Goal: Find specific fact: Find specific fact

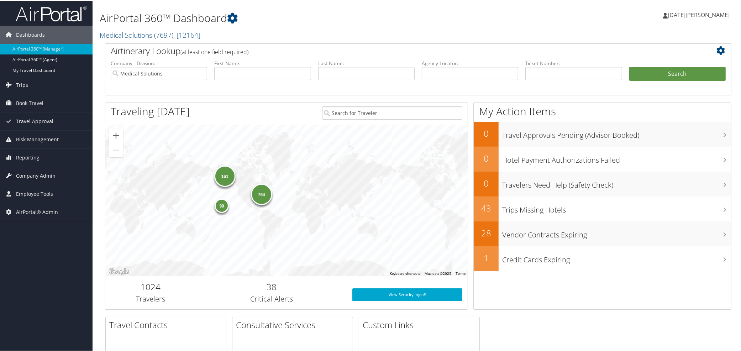
click at [137, 43] on div "Airtinerary Lookup (at least one field required)" at bounding box center [392, 51] width 574 height 16
click at [128, 31] on link "Medical Solutions ( 7697 ) , [ 12164 ]" at bounding box center [150, 35] width 101 height 10
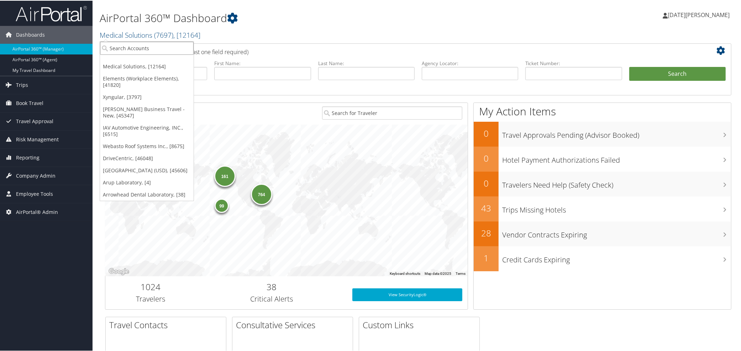
click at [130, 48] on input "search" at bounding box center [147, 47] width 94 height 13
paste input "301563"
type input "301563"
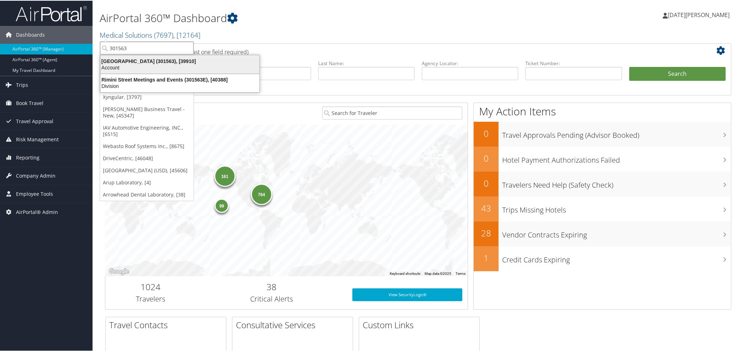
click at [116, 65] on div "Account" at bounding box center [180, 67] width 168 height 6
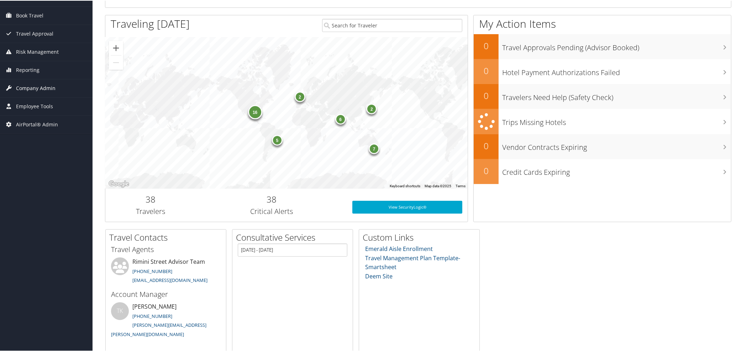
scroll to position [74, 0]
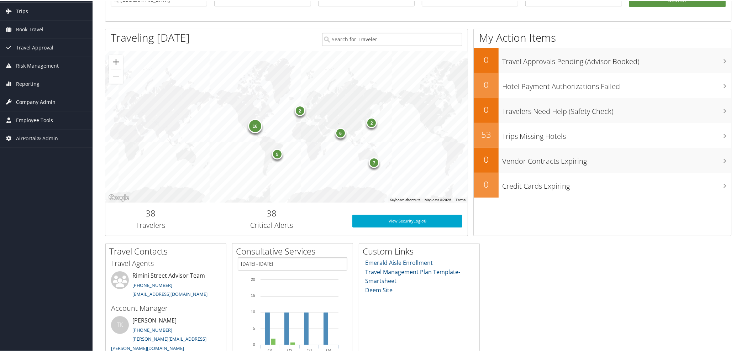
click at [26, 98] on span "Company Admin" at bounding box center [35, 102] width 39 height 18
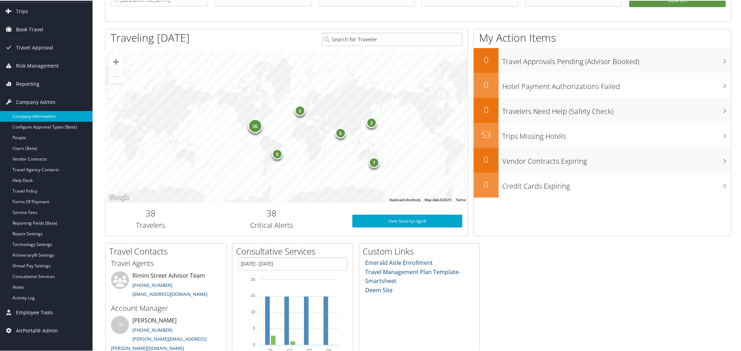
click at [26, 112] on link "Company Information" at bounding box center [46, 115] width 93 height 11
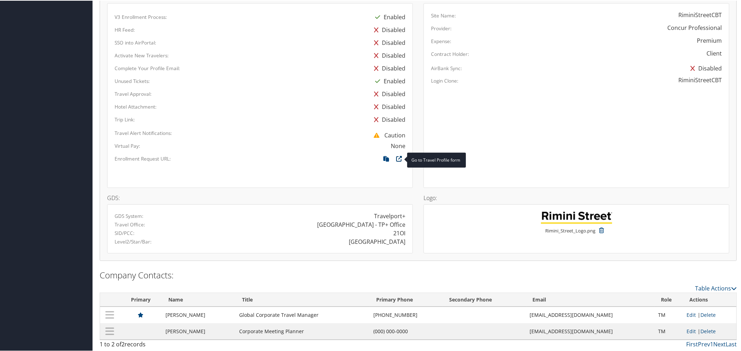
scroll to position [456, 0]
click at [397, 241] on div "RIMINI" at bounding box center [377, 240] width 57 height 9
copy div "RIMINI"
click at [398, 231] on div "21OI" at bounding box center [399, 232] width 12 height 9
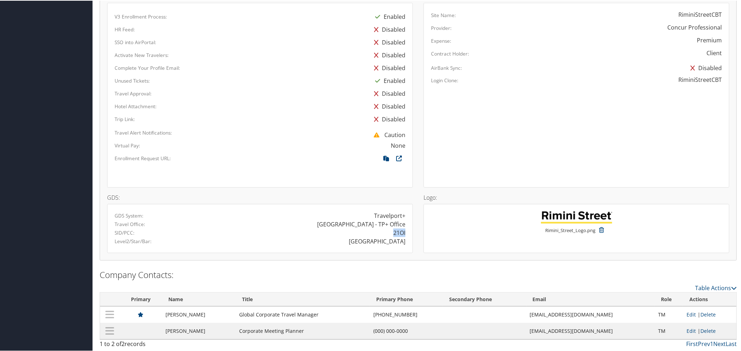
click at [398, 231] on div "21OI" at bounding box center [399, 232] width 12 height 9
copy div "21OI"
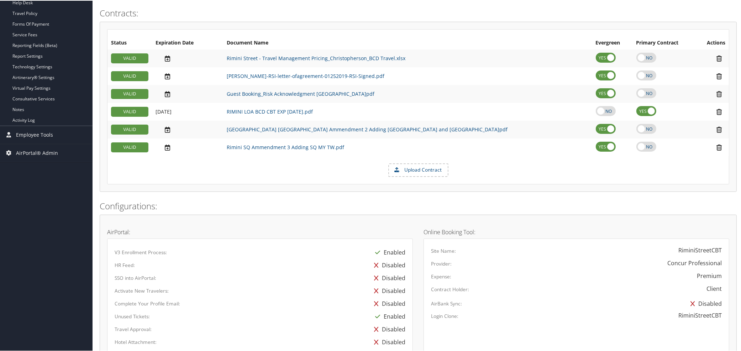
scroll to position [0, 0]
